Goal: Task Accomplishment & Management: Complete application form

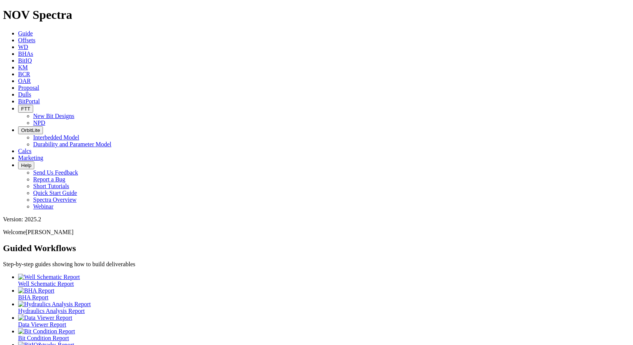
click at [39, 84] on span "Proposal" at bounding box center [28, 87] width 21 height 6
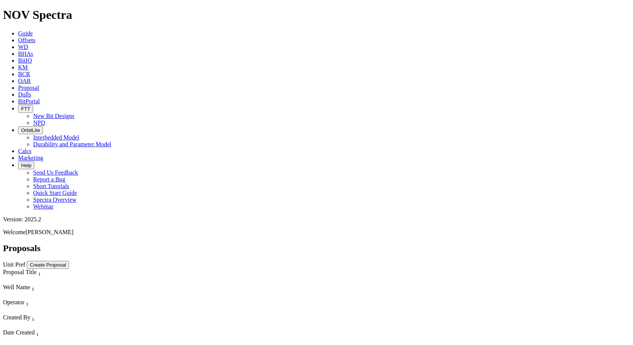
click at [69, 261] on button "Create Proposal" at bounding box center [48, 265] width 42 height 8
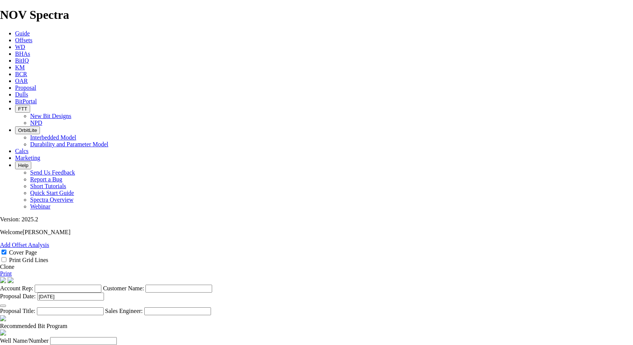
click at [101, 284] on input "Account Rep:" at bounding box center [68, 288] width 67 height 8
type input "[PERSON_NAME]"
click at [212, 284] on input "Magnetar" at bounding box center [178, 288] width 67 height 8
type input "Magnetar Operating"
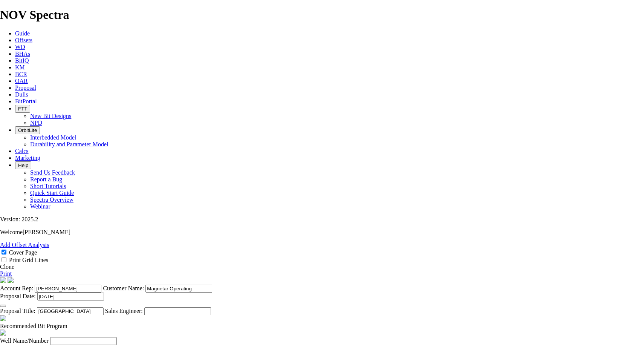
type input "[GEOGRAPHIC_DATA]"
click at [117, 337] on input "Well Name/Number" at bounding box center [83, 341] width 67 height 8
click at [117, 337] on input "[PERSON_NAME]" at bounding box center [83, 341] width 67 height 8
type input "[PERSON_NAME] KEY GAS UNIT #7"
type input "Forest Oil"
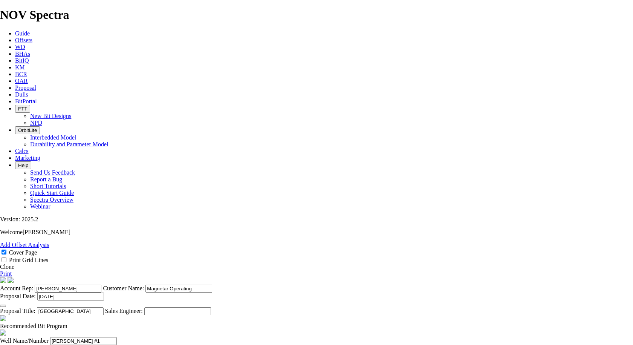
type input "[PERSON_NAME] Uti Drilling"
type input "32.682206,-94.233828"
type input "[PERSON_NAME]"
type input "[US_STATE]"
type input "[DATE]"
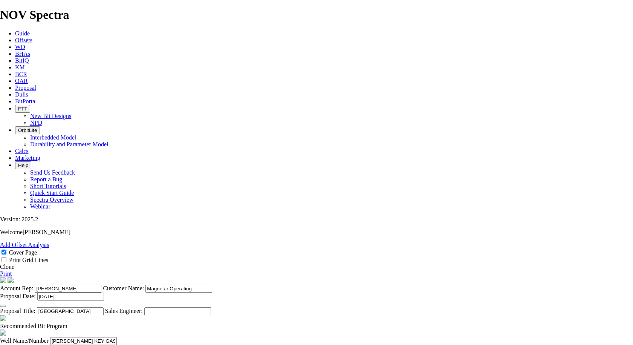
click at [117, 337] on input "[PERSON_NAME] KEY GAS UNIT #7" at bounding box center [83, 341] width 67 height 8
click at [117, 337] on input "[PERSON_NAME] #1" at bounding box center [83, 341] width 67 height 8
type input "[PERSON_NAME] #1"
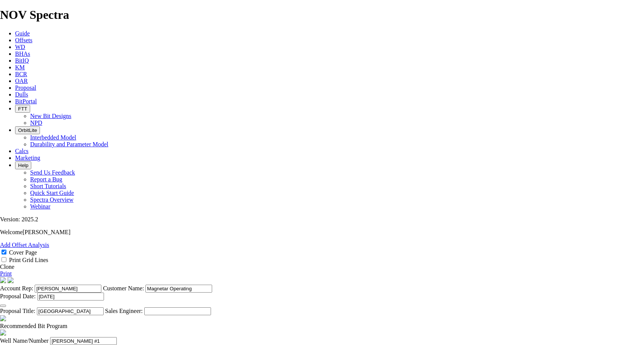
drag, startPoint x: 215, startPoint y: 169, endPoint x: 185, endPoint y: 167, distance: 30.5
click at [90, 344] on input "Forest Oil" at bounding box center [56, 349] width 67 height 8
type input "Magnetar Operating"
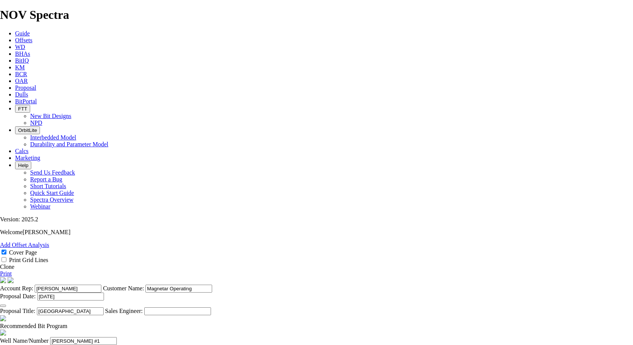
scroll to position [0, 0]
type input "Big E 5"
type input "[PERSON_NAME]"
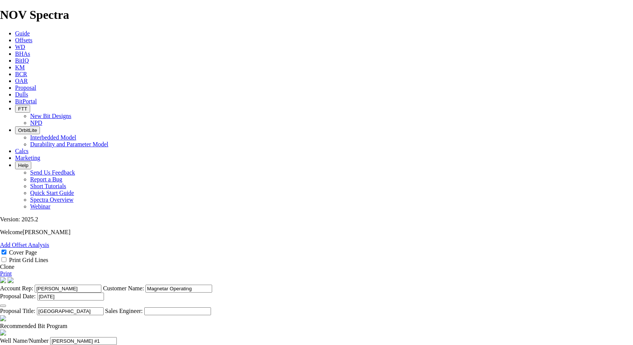
drag, startPoint x: 345, startPoint y: 167, endPoint x: 398, endPoint y: 165, distance: 53.1
type input "30.903788/-96.5623"
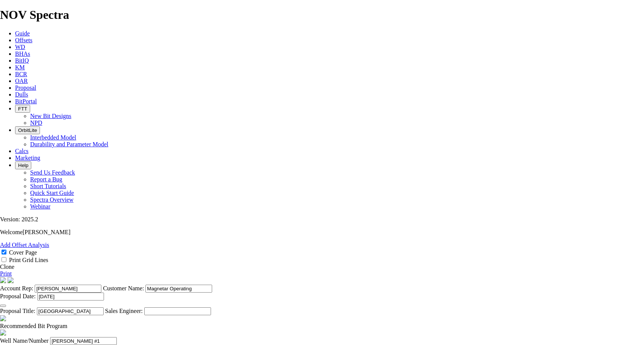
type input "[PERSON_NAME]"
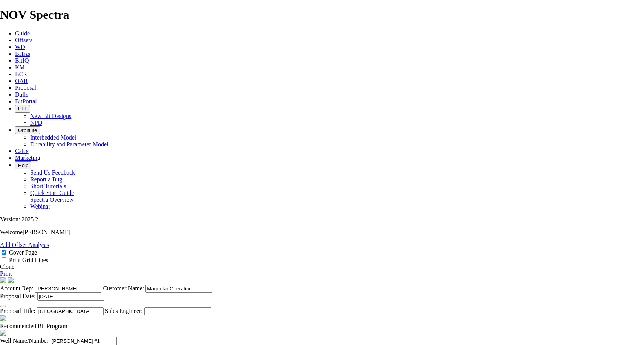
type input "[DATE]"
type input "[PERSON_NAME]"
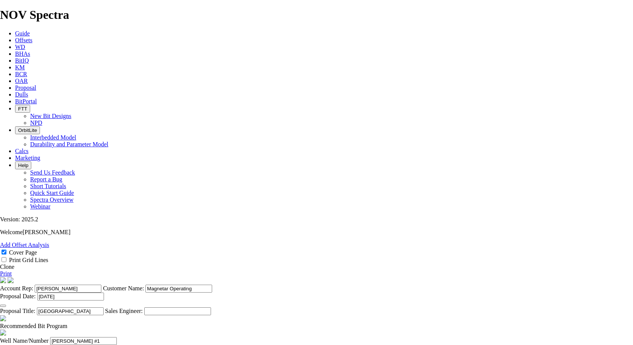
type input "6824445006"
type input "[GEOGRAPHIC_DATA]"
type input "Arklatex"
type input "[PERSON_NAME]"
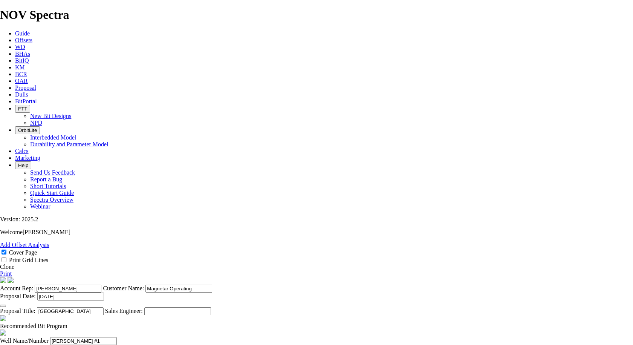
type input "9035309834"
type input "12.25"
type input "t"
type input "TKF66/TKF76"
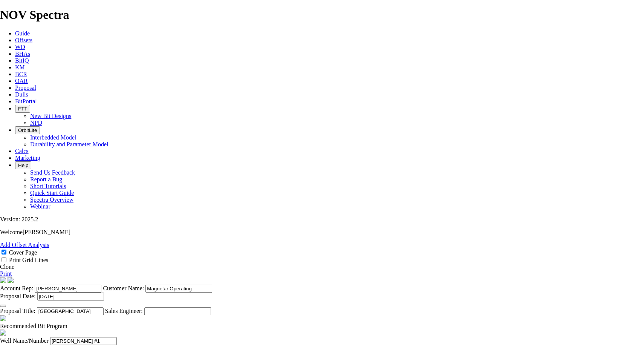
type input "Recommend 16mm cutters for drill-out to maximize ROP."
type input "9100"
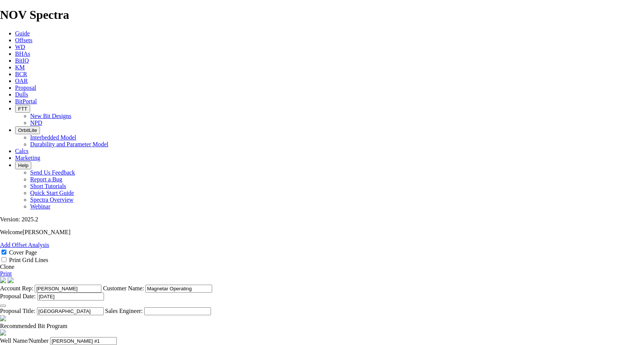
type input "9"
type input "6500"
click at [32, 37] on span "Offsets" at bounding box center [23, 40] width 17 height 6
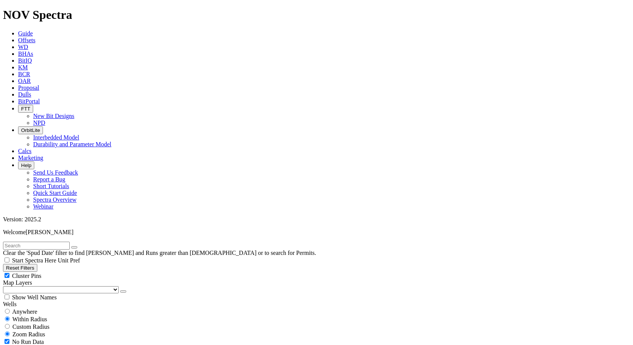
click at [120, 290] on button "button" at bounding box center [123, 291] width 6 height 2
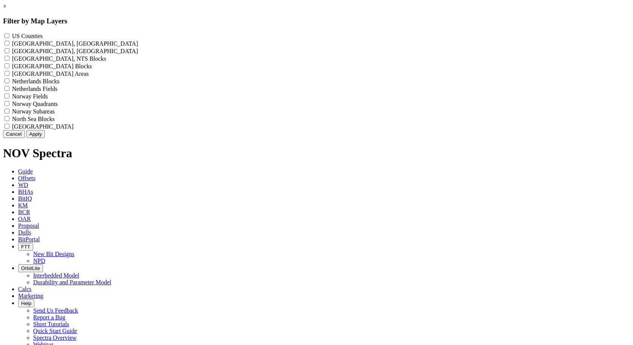
click at [9, 35] on Counties "US Counties - ()" at bounding box center [7, 35] width 5 height 5
checkbox Counties "true"
click at [45, 138] on button "Apply" at bounding box center [35, 134] width 18 height 8
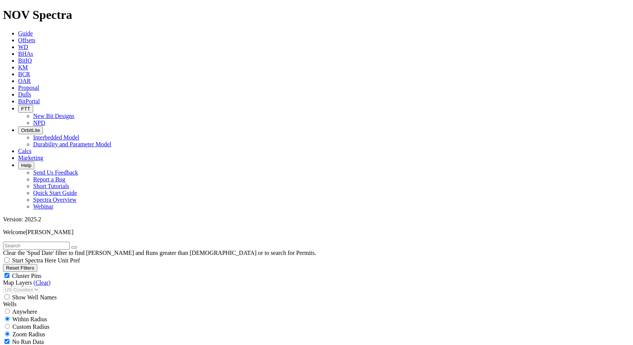
scroll to position [226, 0]
select select "12.25"
checkbox input "false"
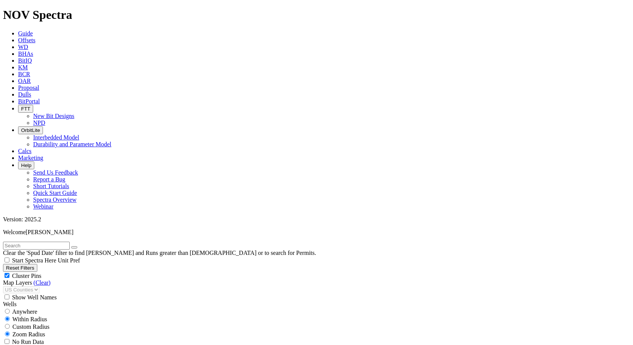
click at [39, 84] on link "Proposal" at bounding box center [28, 87] width 21 height 6
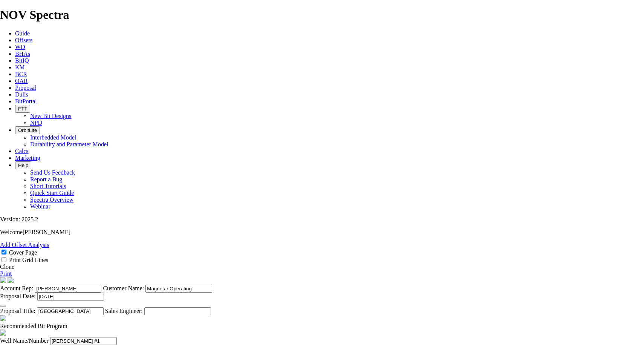
scroll to position [301, 0]
type input "95"
click at [15, 37] on icon at bounding box center [15, 40] width 0 height 6
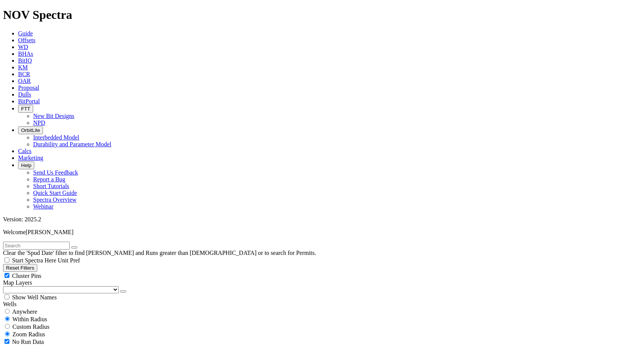
scroll to position [17842, 0]
click at [123, 291] on icon "button" at bounding box center [123, 291] width 0 height 0
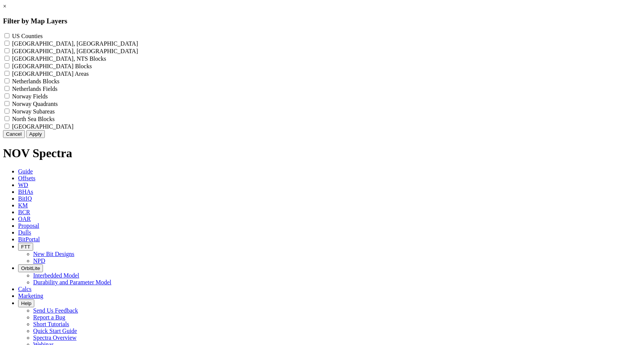
click at [9, 37] on Counties "US Counties - ()" at bounding box center [7, 35] width 5 height 5
checkbox Counties "true"
click at [45, 138] on button "Apply" at bounding box center [35, 134] width 18 height 8
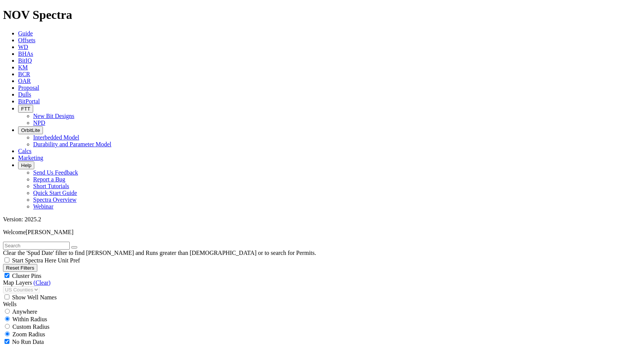
scroll to position [188, 0]
select select "12.25"
checkbox input "false"
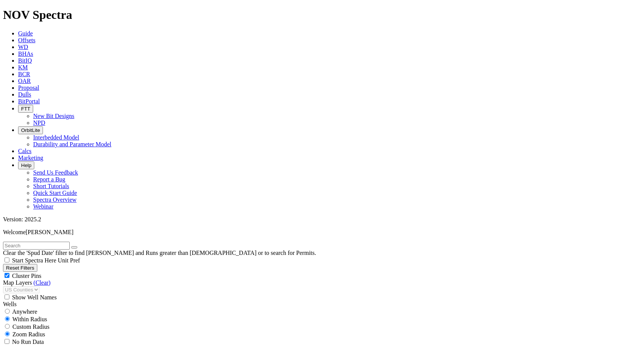
select select "? number:12.25 ?"
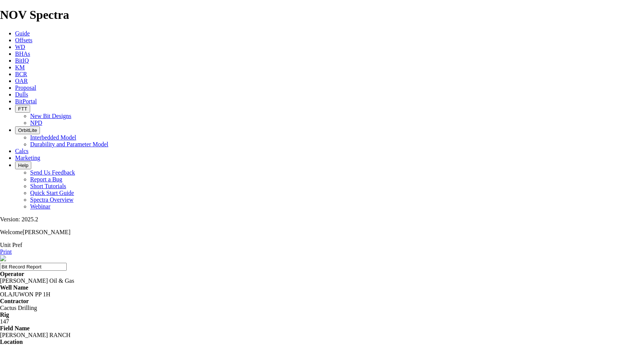
click at [36, 84] on span "Proposal" at bounding box center [25, 87] width 21 height 6
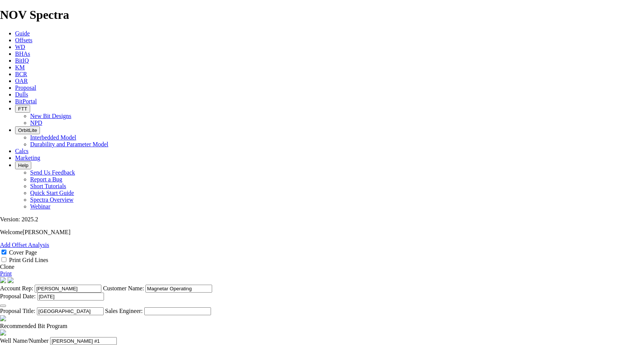
scroll to position [301, 0]
type input "50"
type input "150"
type input "20000"
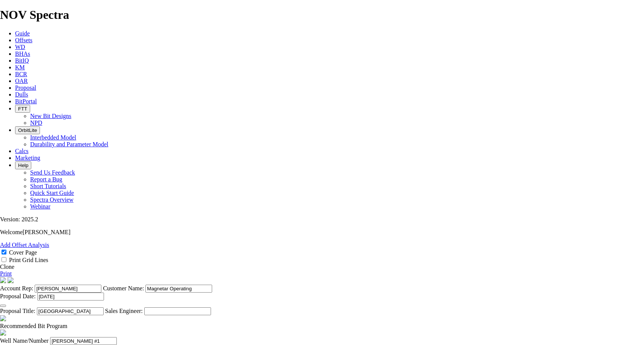
type input "37500"
type input "12.25"
type input "t"
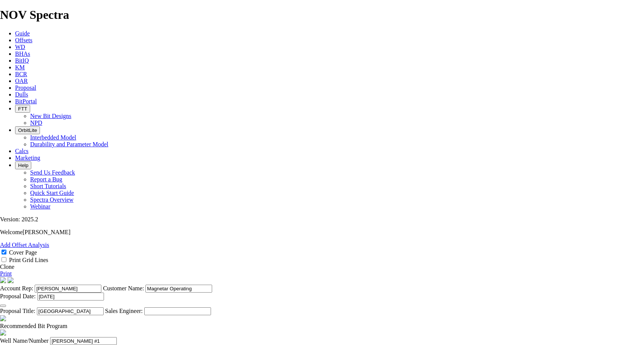
type input "TKC"
type input "Recommend 16mm cutters for drill-out to maximize ROP. 76 Depending on availabil…"
type input "TKC73/TKC83"
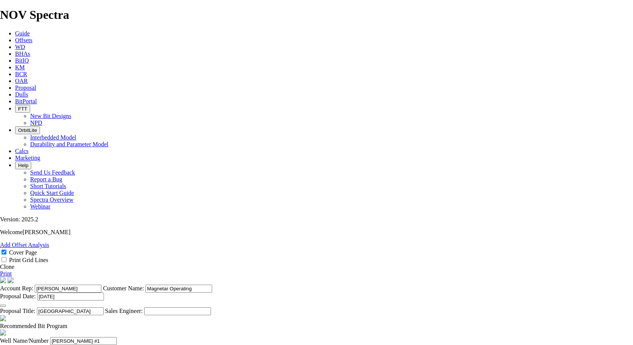
type input "713 or 813 recommended if needed for [PERSON_NAME] Peak"
type input "10000"
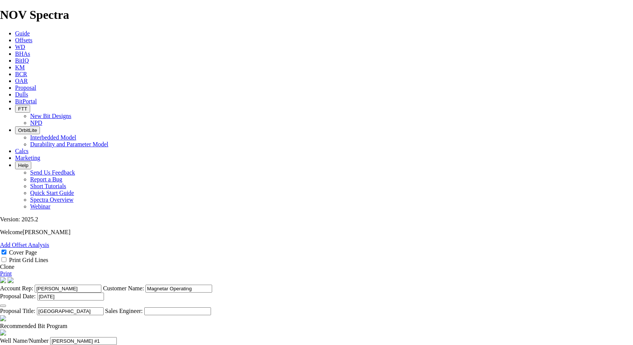
type input "900"
type input "35"
type input "50"
type input "150"
type input "20000"
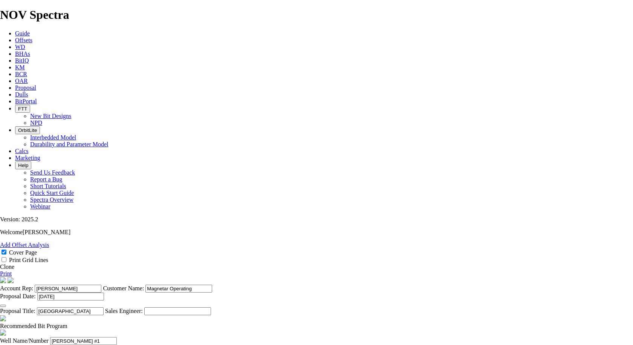
type input "37500"
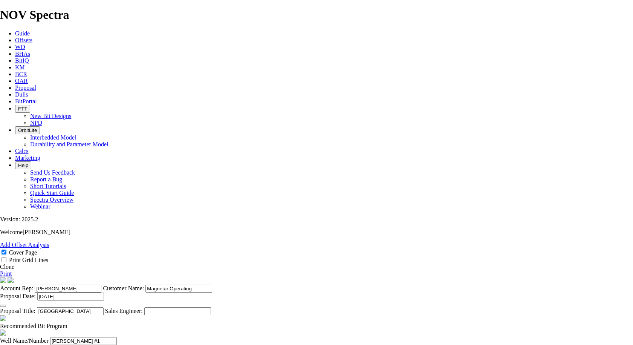
type input "[DATE]"
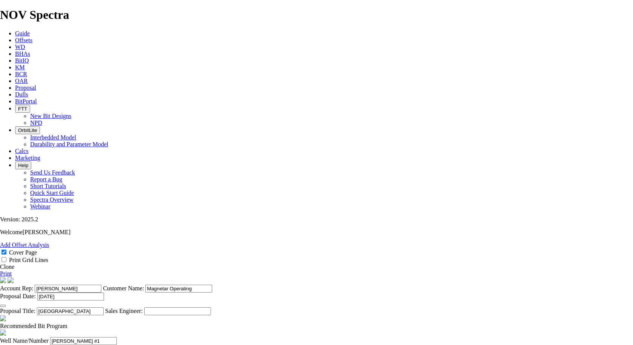
type input "1"
type input "2"
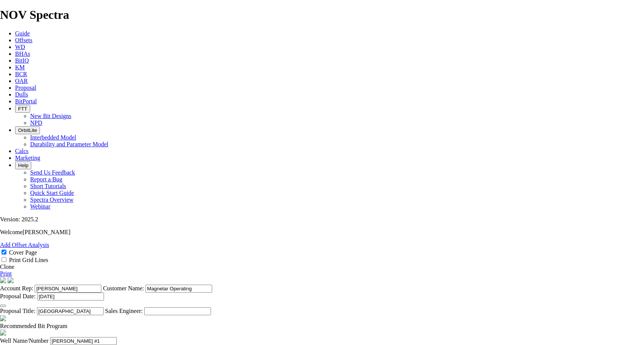
type input "3"
type input "8.5"
type input "TKC63"
type input "14000"
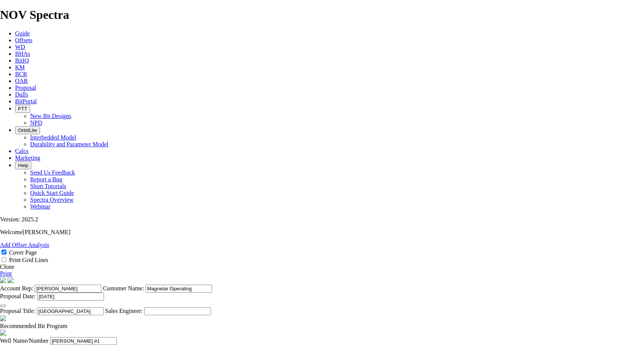
type input "4000"
type input "50"
type input "3"
type input "30"
type input "225"
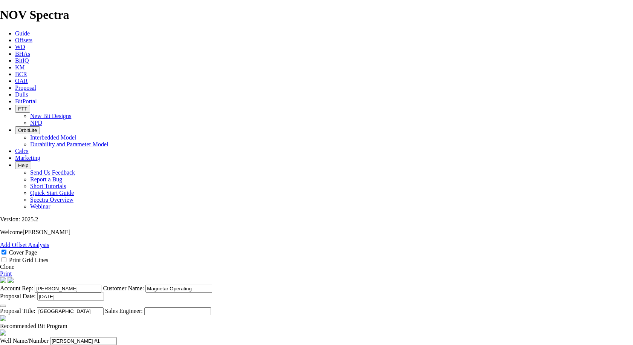
type input "13500"
type input "27000"
type input "4"
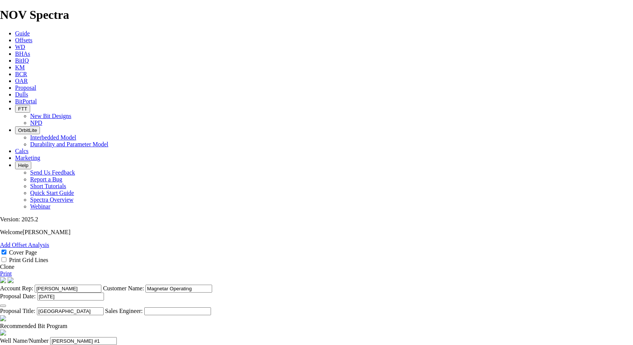
type input "6.125"
type input "TKC63-S2"
type input "TKC63-Q1"
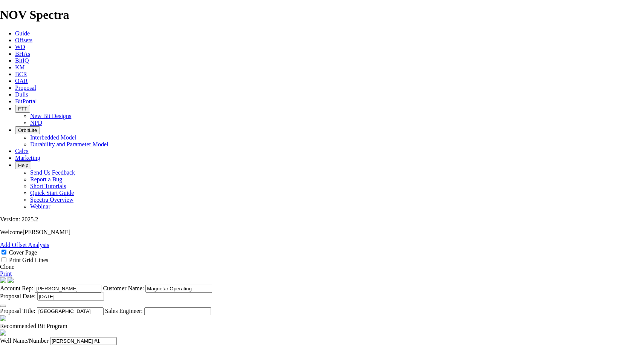
type input "16058"
type input "2058"
type input "50"
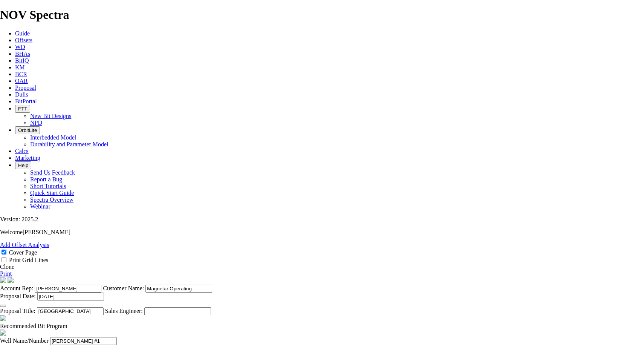
type input "25"
type input "250"
type input "8500"
type input "17000"
drag, startPoint x: 197, startPoint y: 162, endPoint x: 184, endPoint y: 163, distance: 12.9
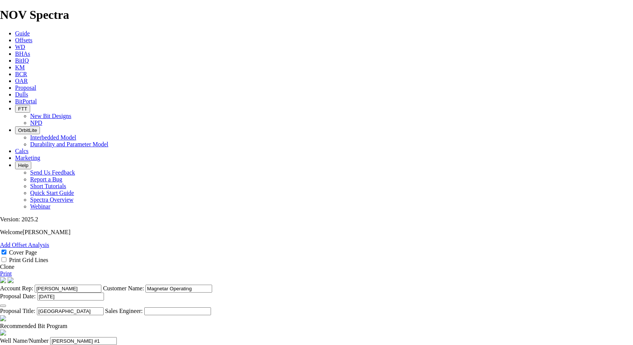
type input "TKF66"
drag, startPoint x: 311, startPoint y: 171, endPoint x: 252, endPoint y: 171, distance: 58.8
type input "Recommend 16mm cutters for drill-out to maximize ROP."
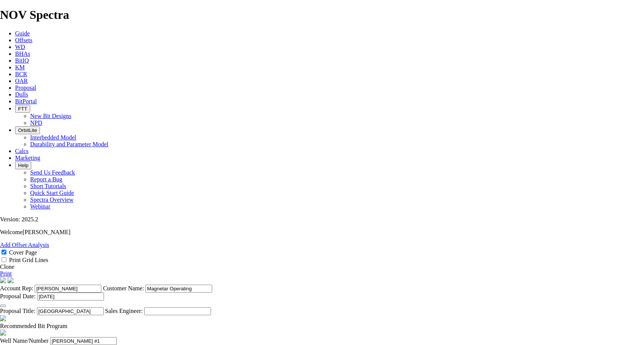
click at [12, 270] on link "Print" at bounding box center [6, 273] width 12 height 6
